Goal: Task Accomplishment & Management: Use online tool/utility

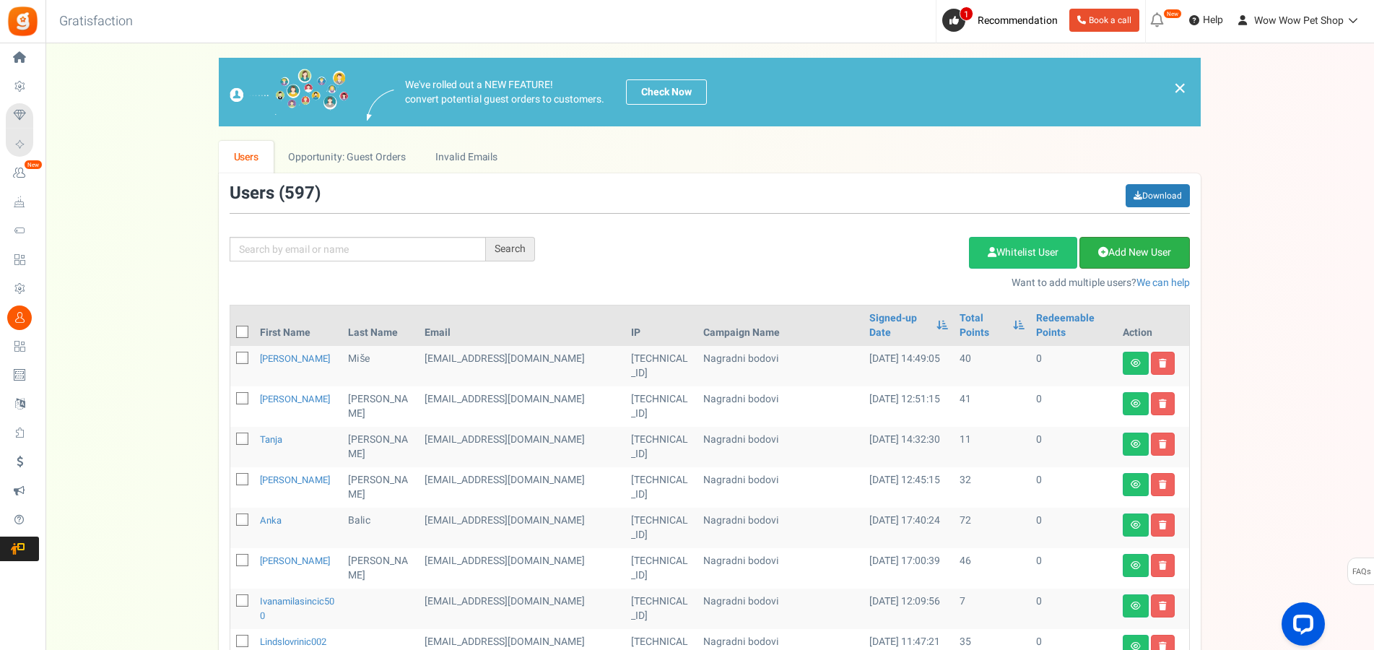
click at [1104, 249] on icon at bounding box center [1103, 252] width 10 height 10
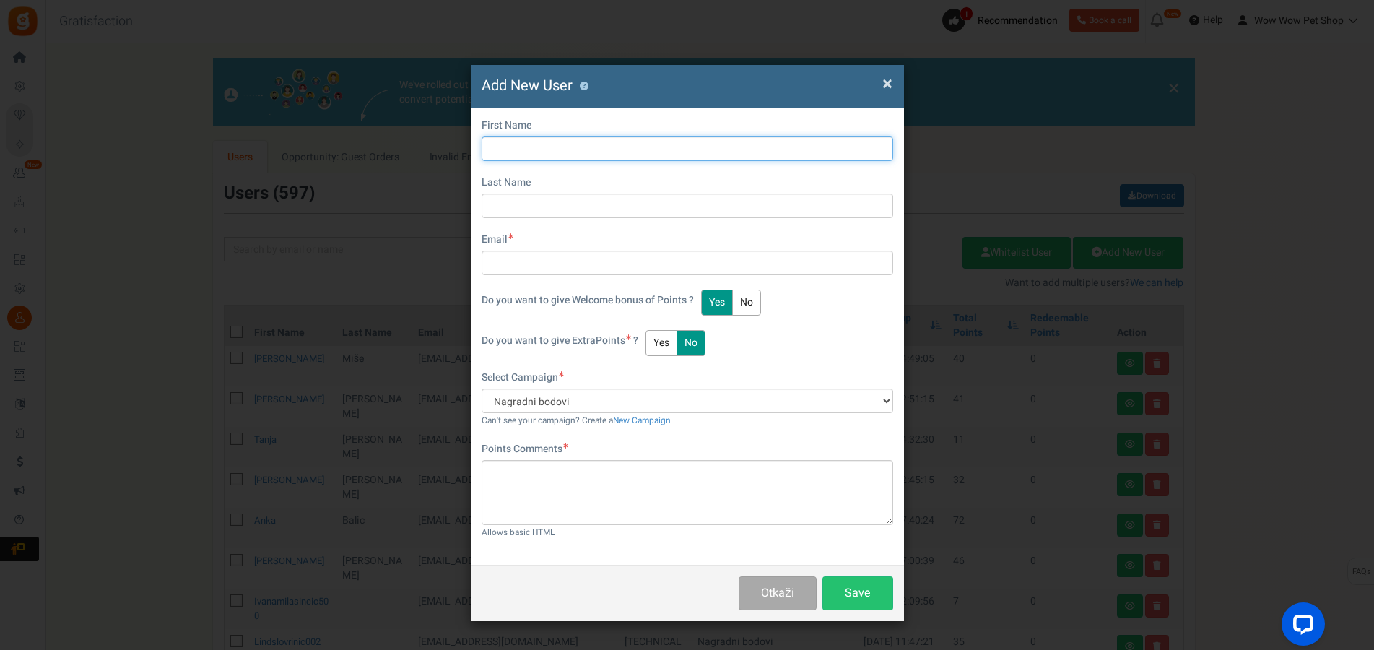
click at [536, 148] on input "text" at bounding box center [686, 148] width 411 height 25
type input "Vice"
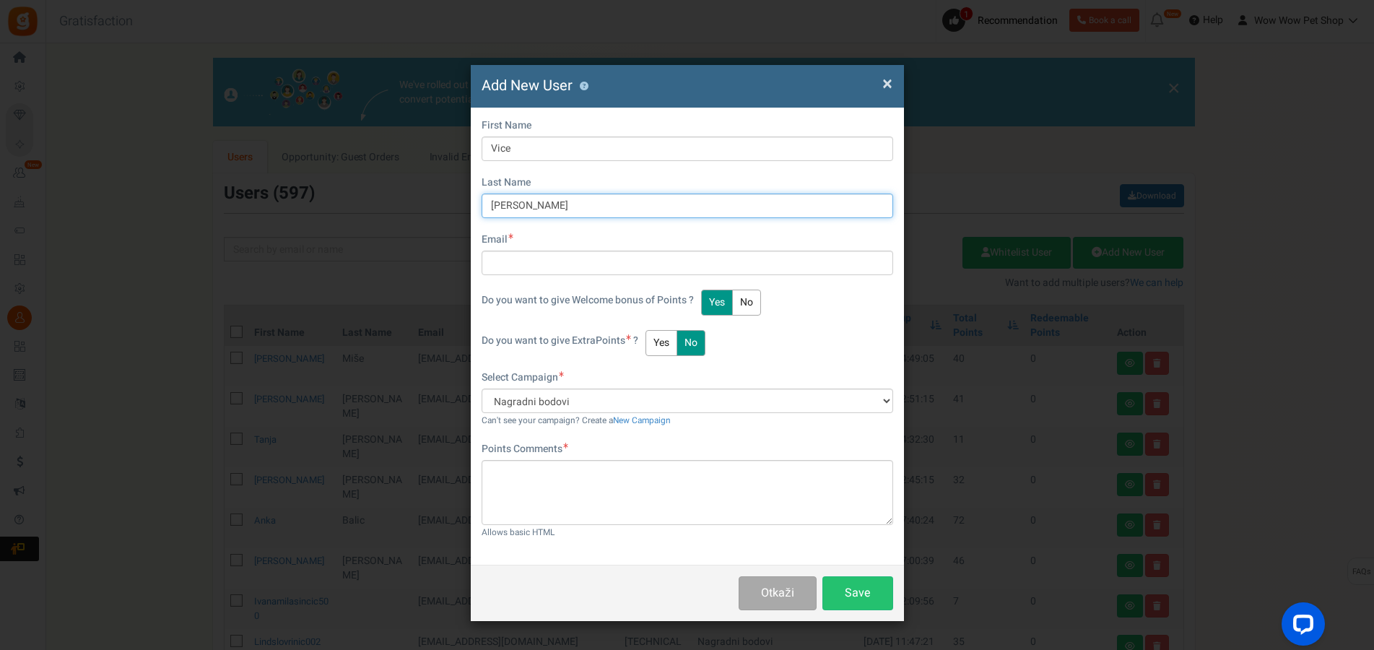
type input "[PERSON_NAME]"
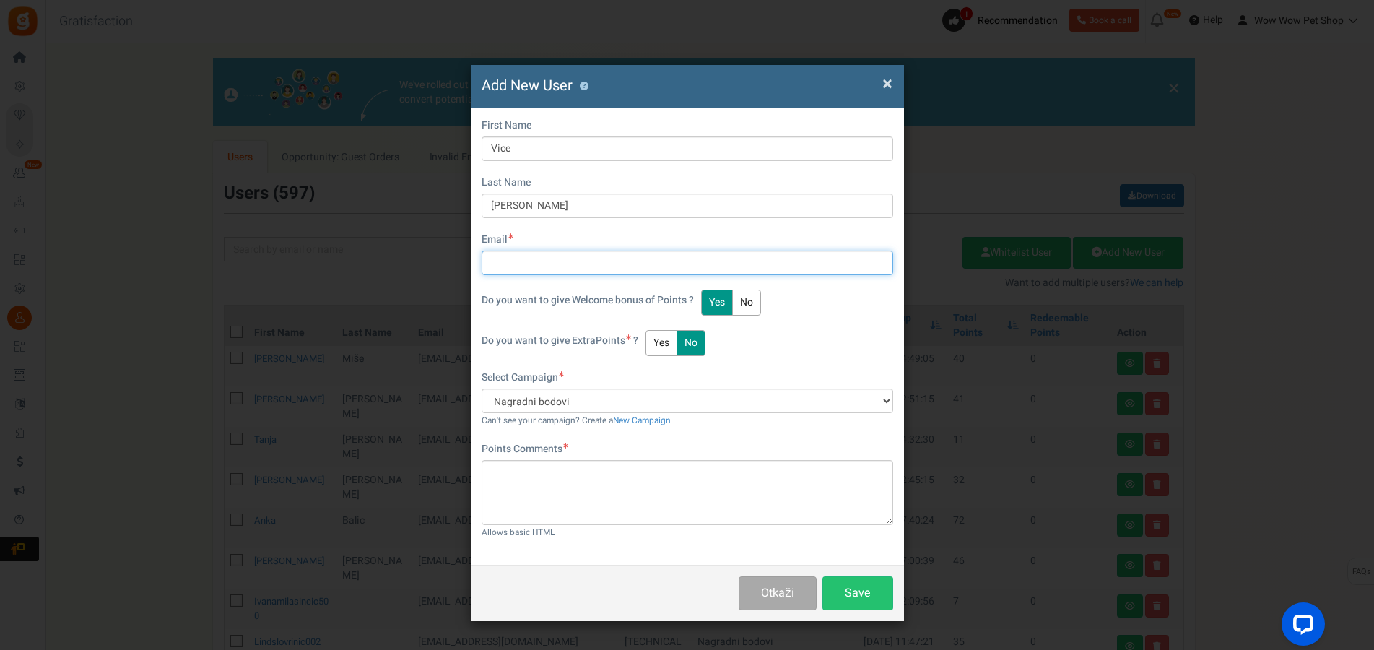
click at [516, 264] on input "text" at bounding box center [686, 262] width 411 height 25
type input "[EMAIL_ADDRESS][DOMAIN_NAME]"
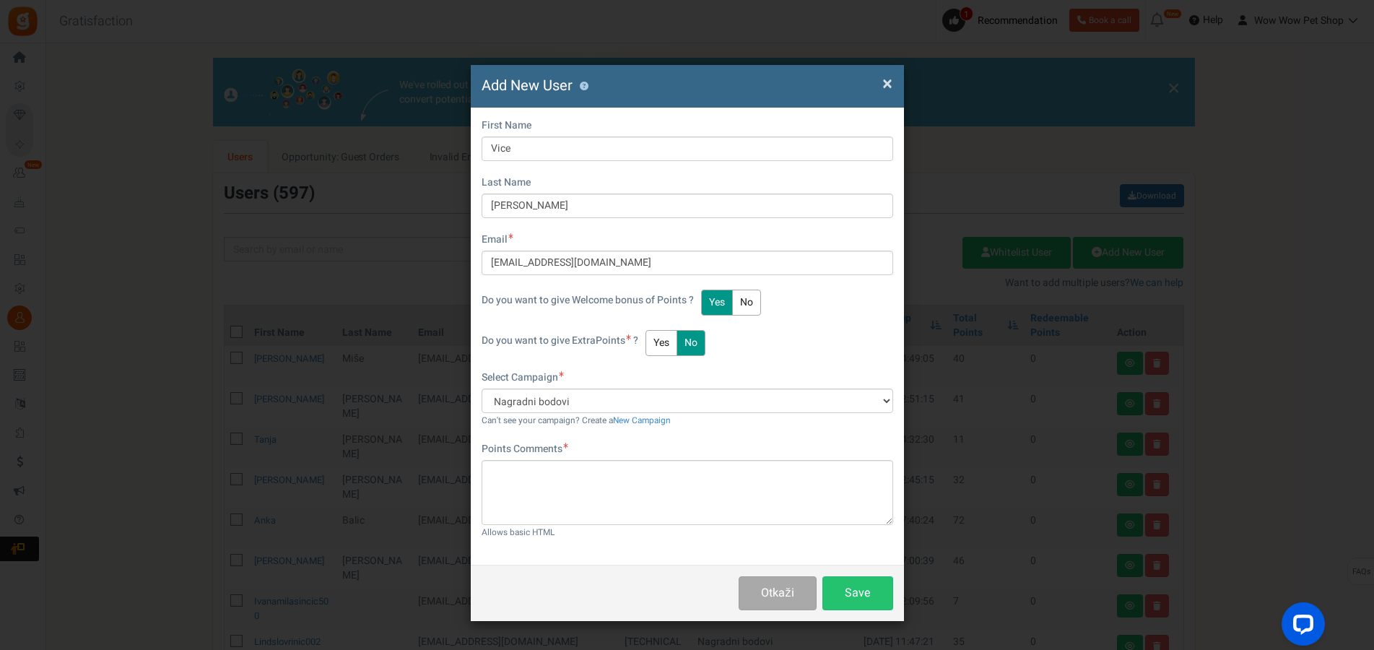
click at [663, 333] on button "Yes" at bounding box center [661, 343] width 32 height 26
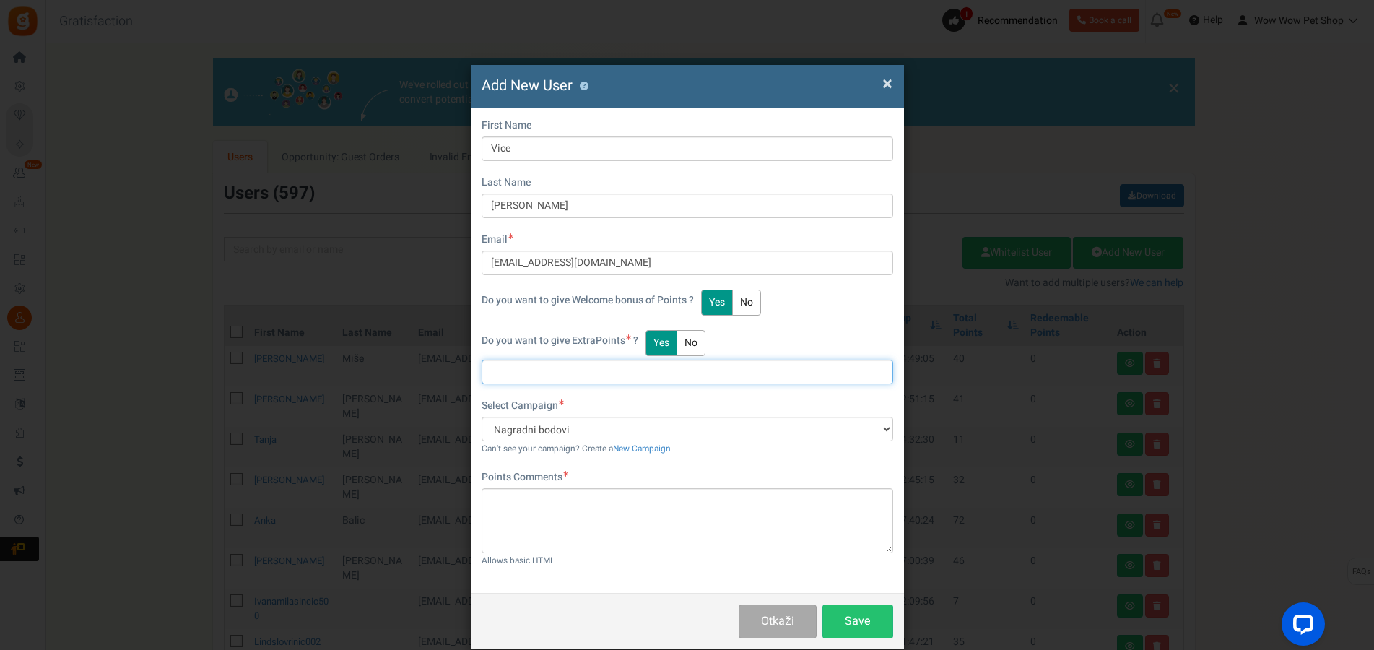
click at [522, 370] on input "text" at bounding box center [686, 371] width 411 height 25
type input "12"
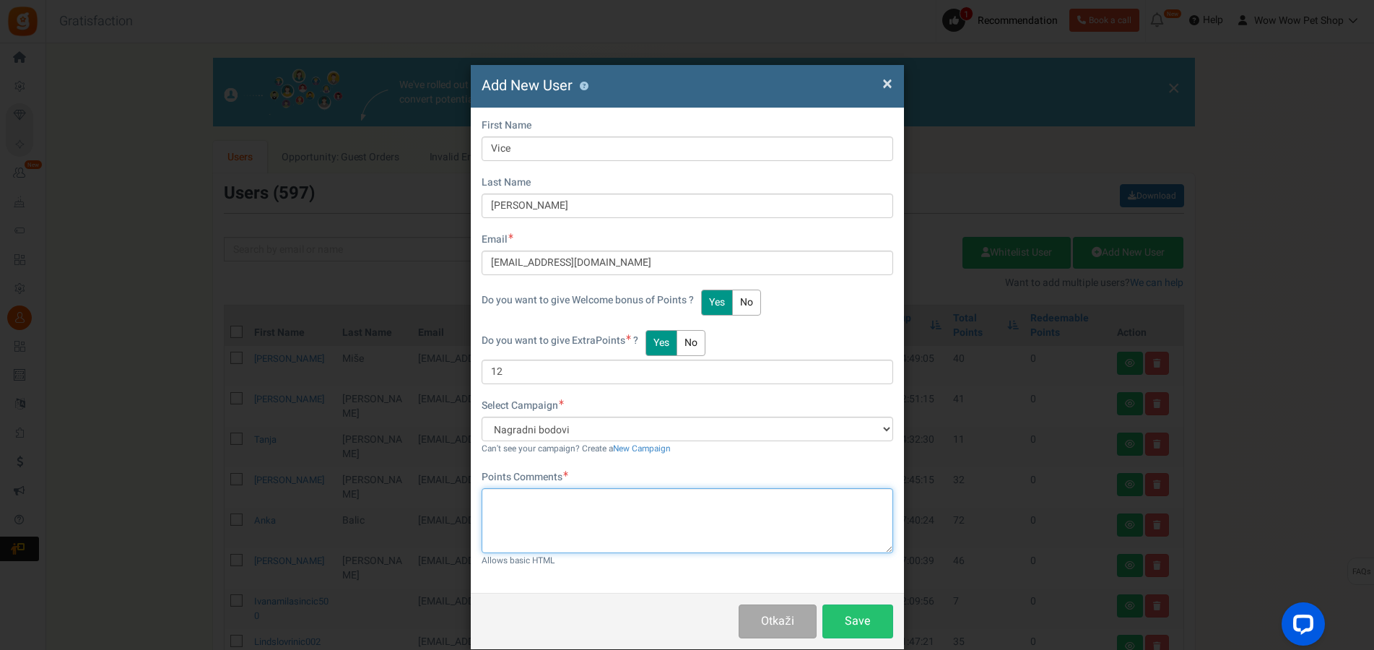
click at [563, 518] on textarea at bounding box center [686, 520] width 411 height 65
paste textarea "1531"
type textarea "Račun br. 1531"
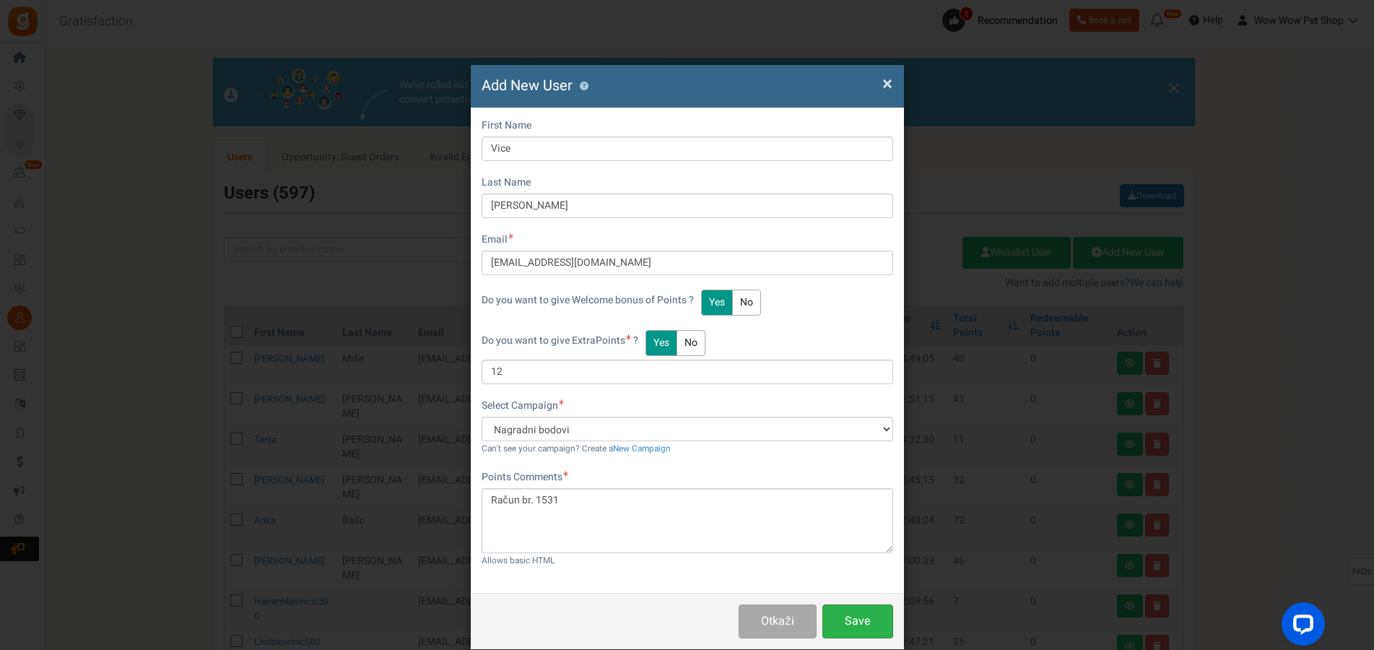
click at [847, 613] on button "Save" at bounding box center [857, 621] width 71 height 34
